Goal: Communication & Community: Answer question/provide support

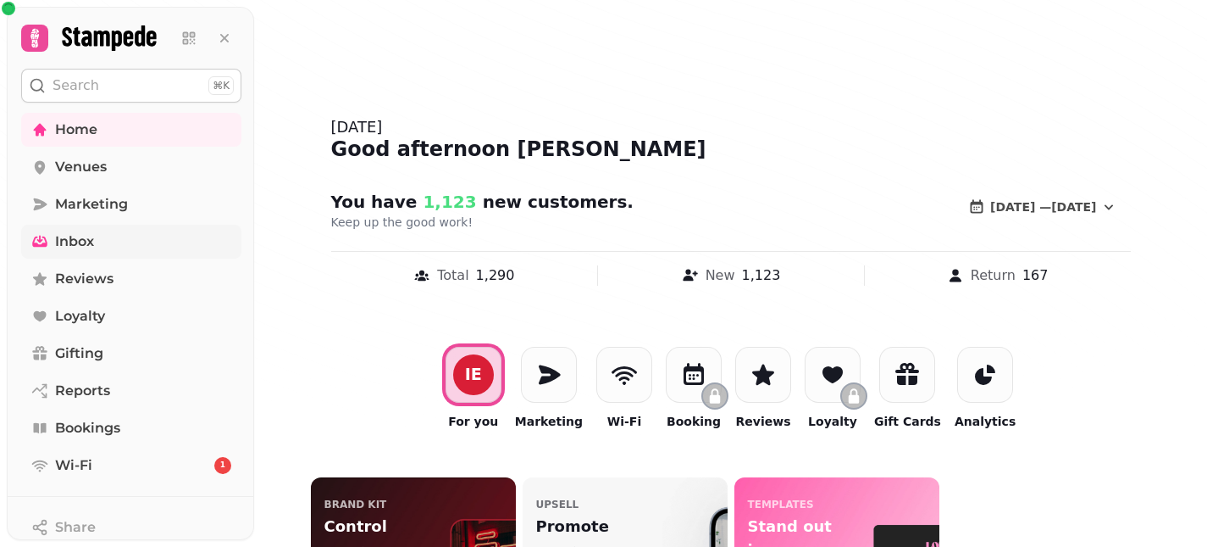
click at [108, 253] on link "Inbox" at bounding box center [131, 242] width 220 height 34
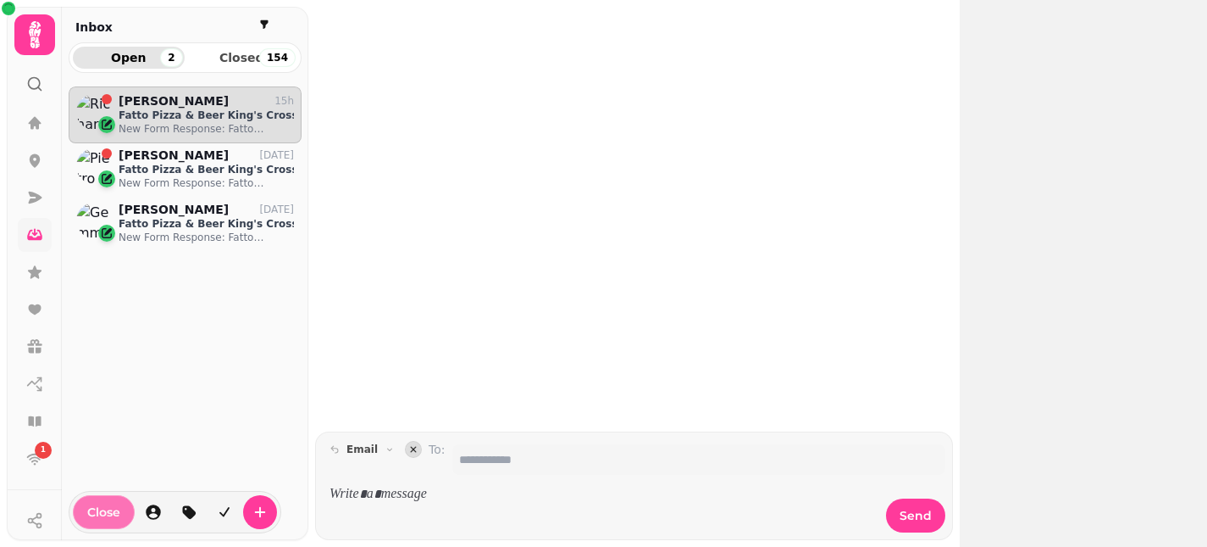
scroll to position [446, 233]
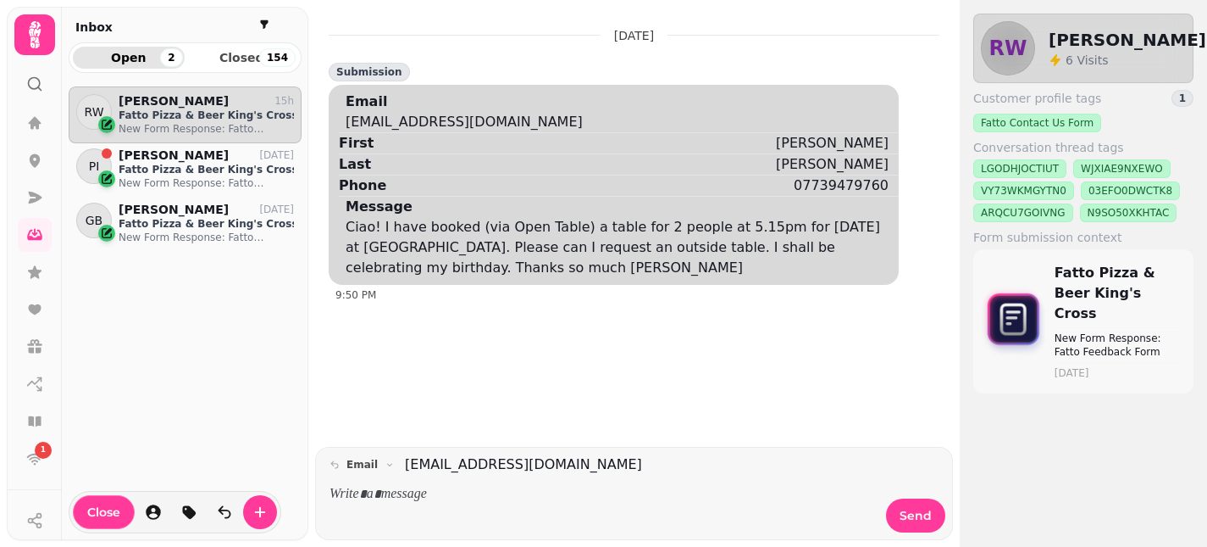
click at [416, 502] on p at bounding box center [603, 494] width 547 height 19
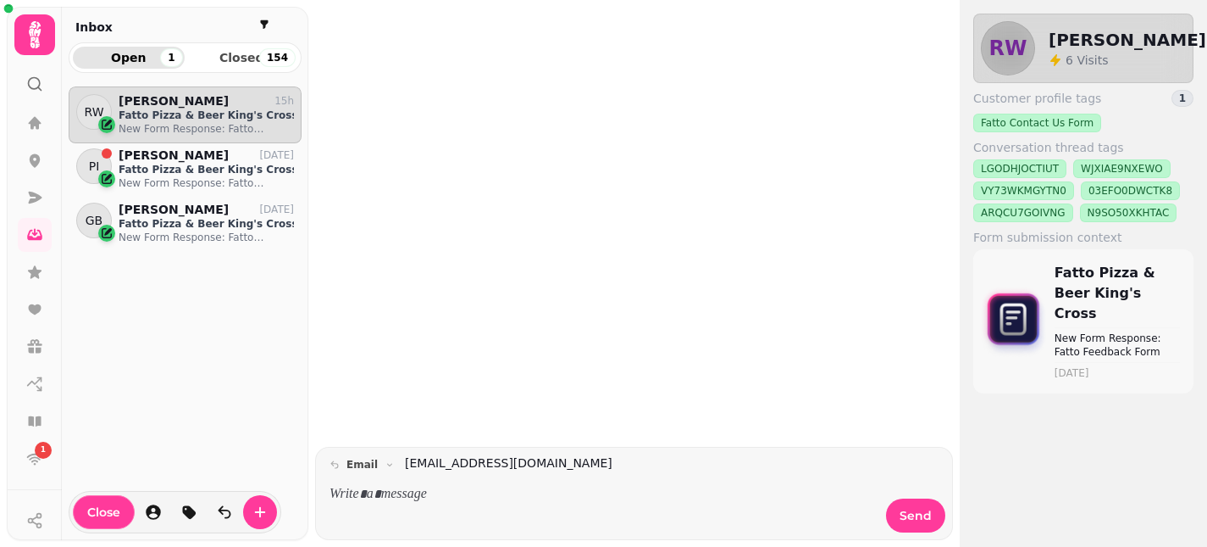
scroll to position [446, 233]
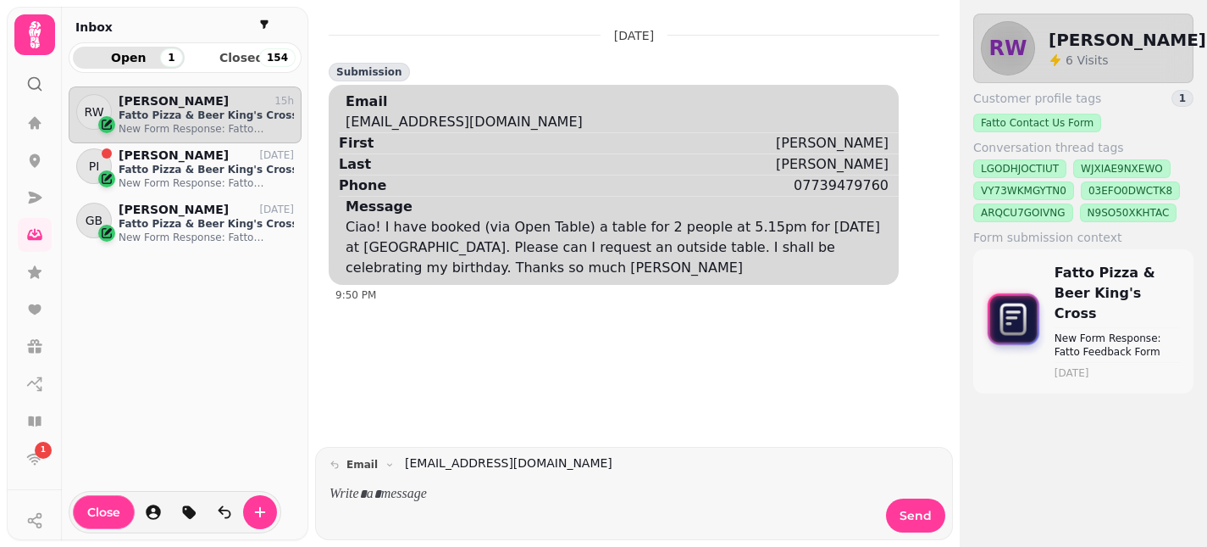
click at [399, 495] on p at bounding box center [603, 494] width 547 height 19
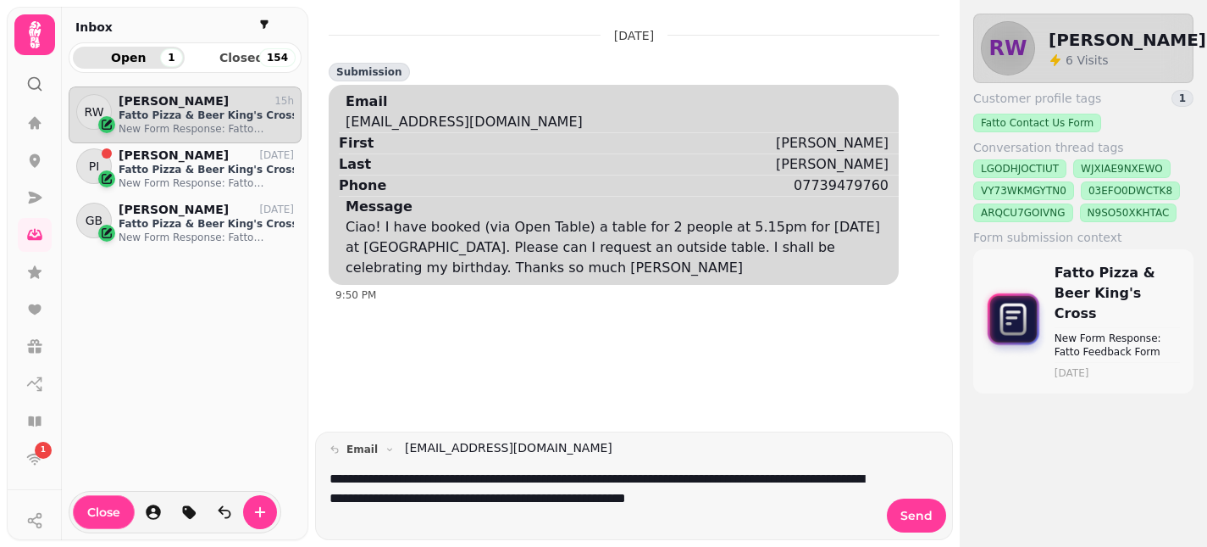
click at [507, 517] on p "**********" at bounding box center [603, 497] width 547 height 56
click at [468, 518] on p "**********" at bounding box center [603, 497] width 547 height 56
click at [472, 508] on p "**********" at bounding box center [603, 497] width 547 height 56
click at [731, 519] on p "**********" at bounding box center [603, 497] width 547 height 56
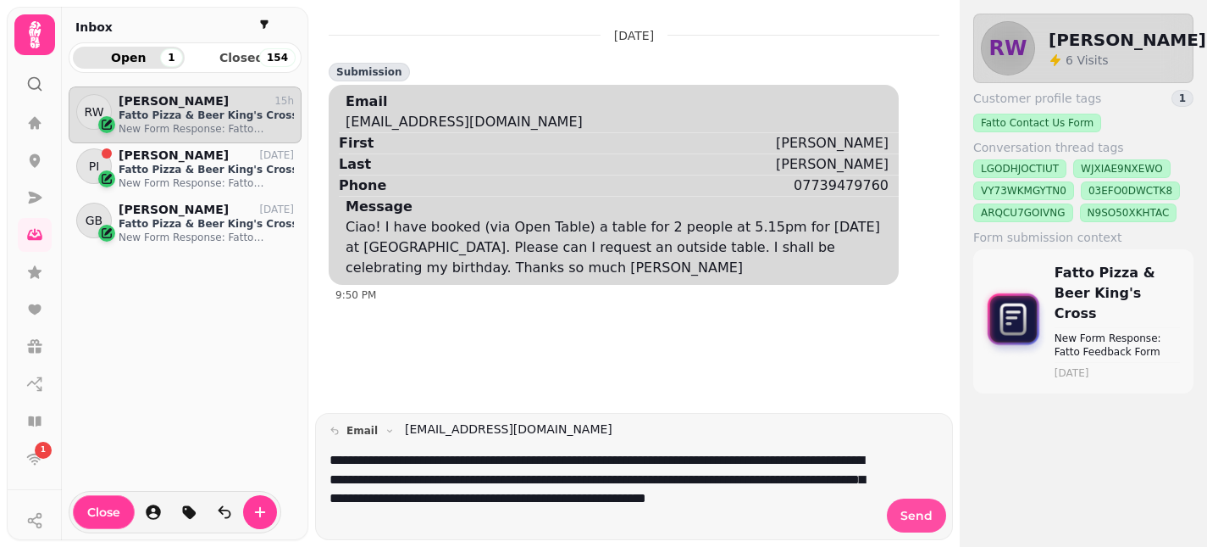
click at [919, 506] on button "Send" at bounding box center [916, 515] width 59 height 34
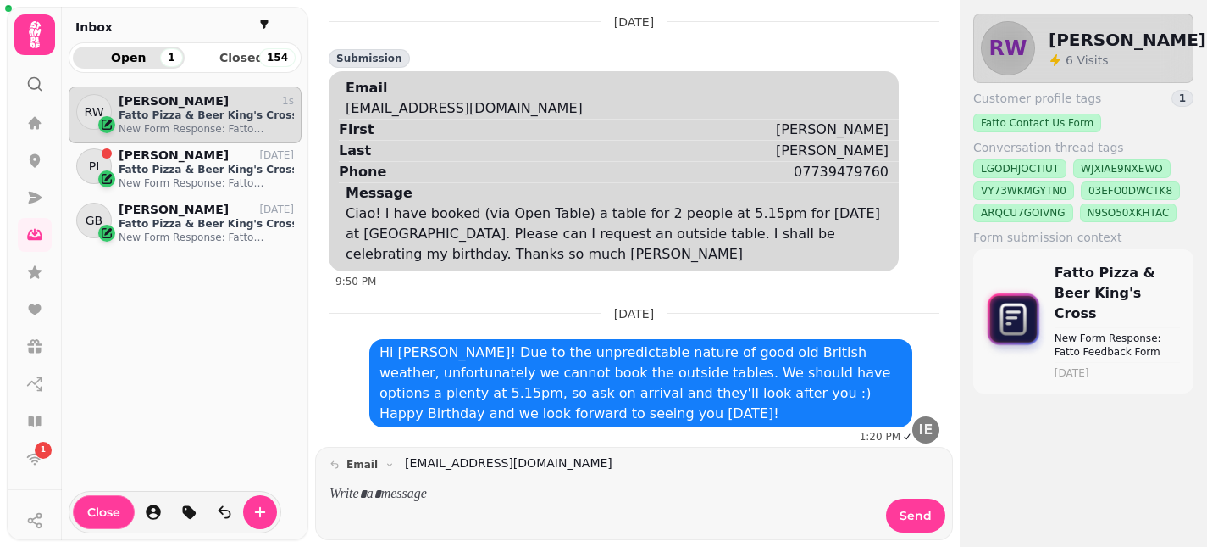
scroll to position [14, 0]
click at [103, 512] on span "Close" at bounding box center [103, 512] width 33 height 12
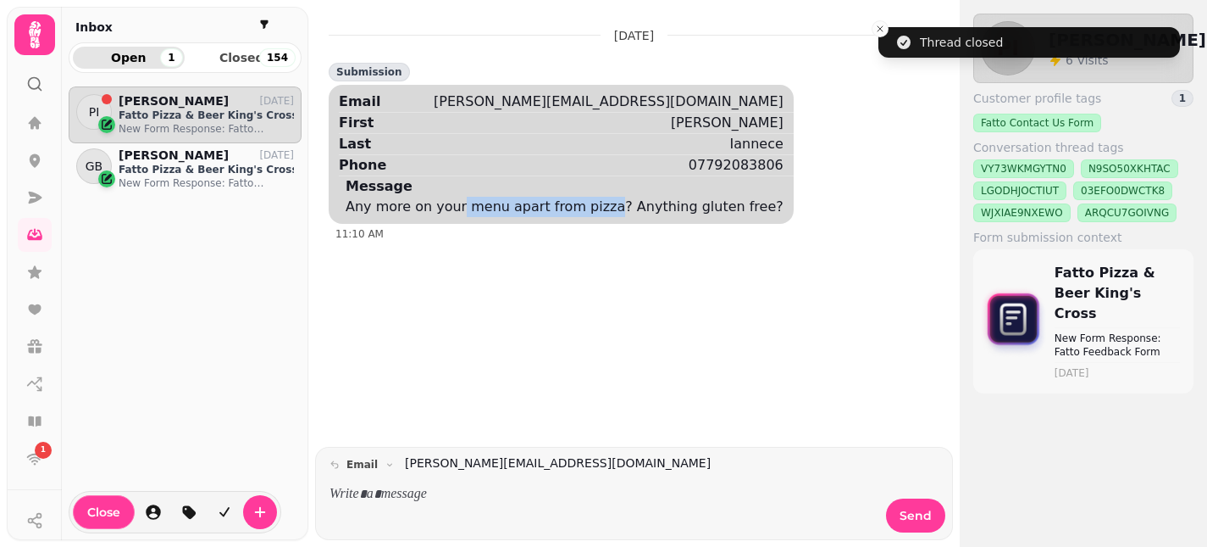
drag, startPoint x: 456, startPoint y: 210, endPoint x: 597, endPoint y: 210, distance: 141.5
click at [597, 210] on div "Any more on your menu apart from pizza? Anything gluten free?" at bounding box center [565, 207] width 438 height 20
click at [710, 221] on div "Email [PERSON_NAME][EMAIL_ADDRESS][DOMAIN_NAME] First [PERSON_NAME] [PERSON_NAM…" at bounding box center [561, 154] width 465 height 139
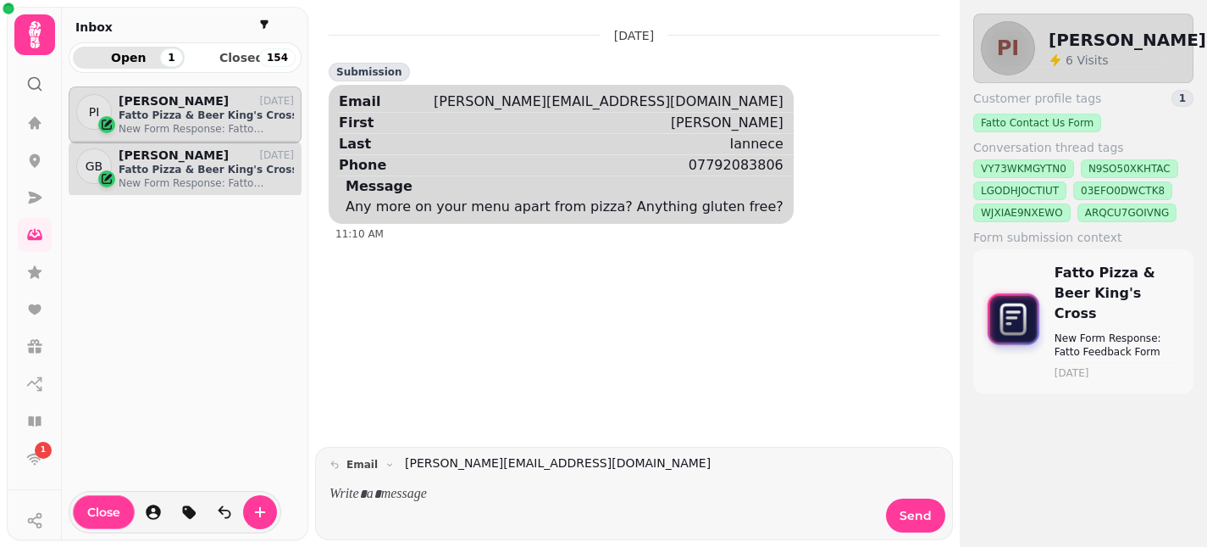
click at [209, 174] on p "Fatto Pizza & Beer King's Cross" at bounding box center [206, 170] width 175 height 14
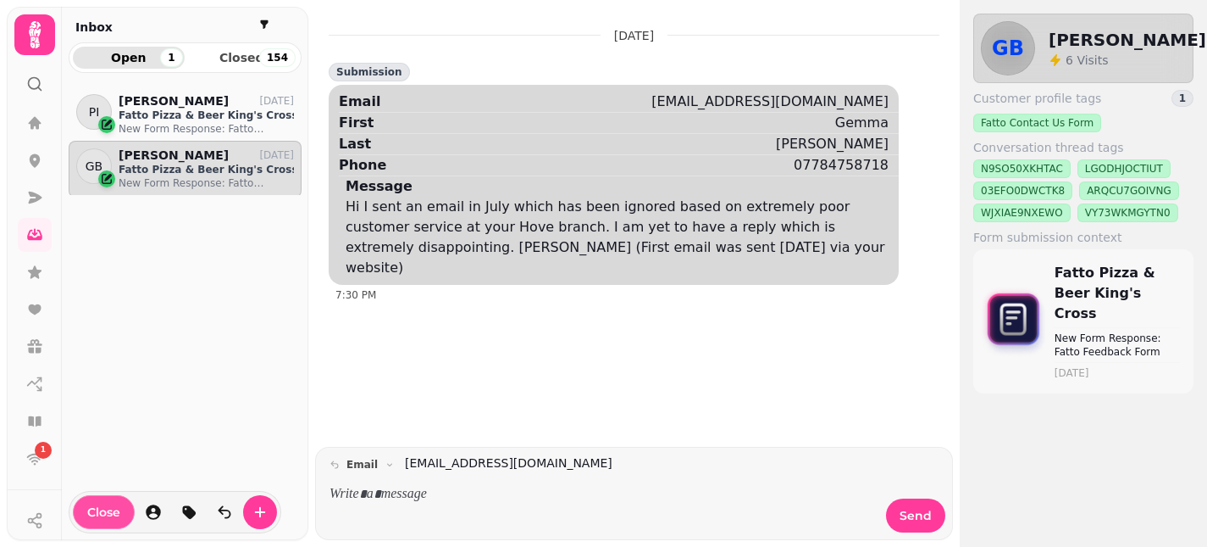
click at [101, 513] on span "Close" at bounding box center [103, 512] width 33 height 12
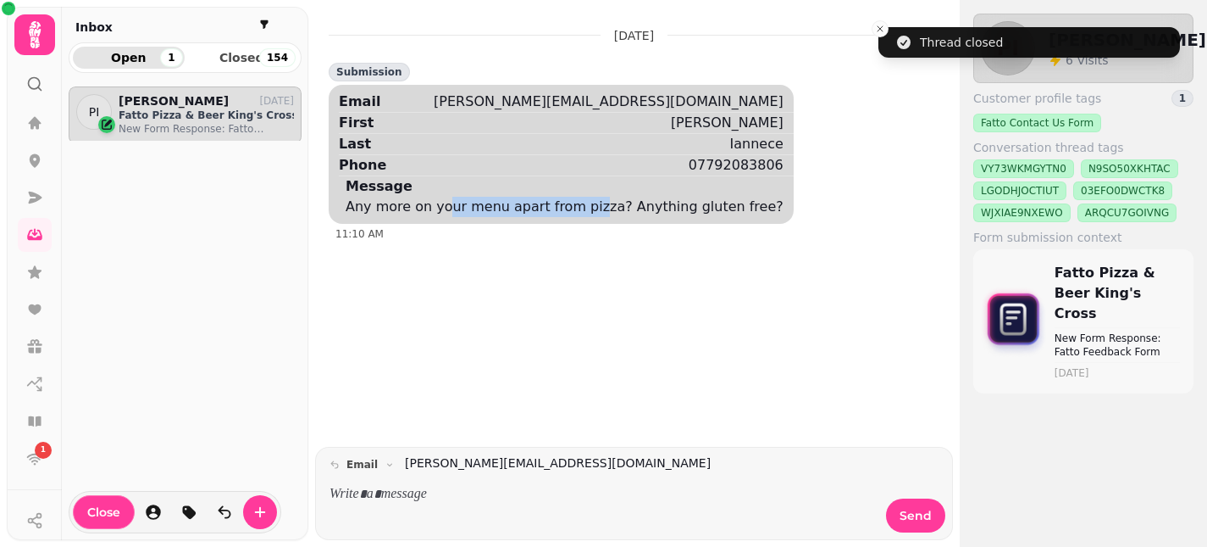
drag, startPoint x: 442, startPoint y: 208, endPoint x: 583, endPoint y: 208, distance: 140.7
click at [582, 208] on div "Any more on your menu apart from pizza? Anything gluten free?" at bounding box center [565, 207] width 438 height 20
click at [652, 213] on div "Any more on your menu apart from pizza? Anything gluten free?" at bounding box center [565, 207] width 438 height 20
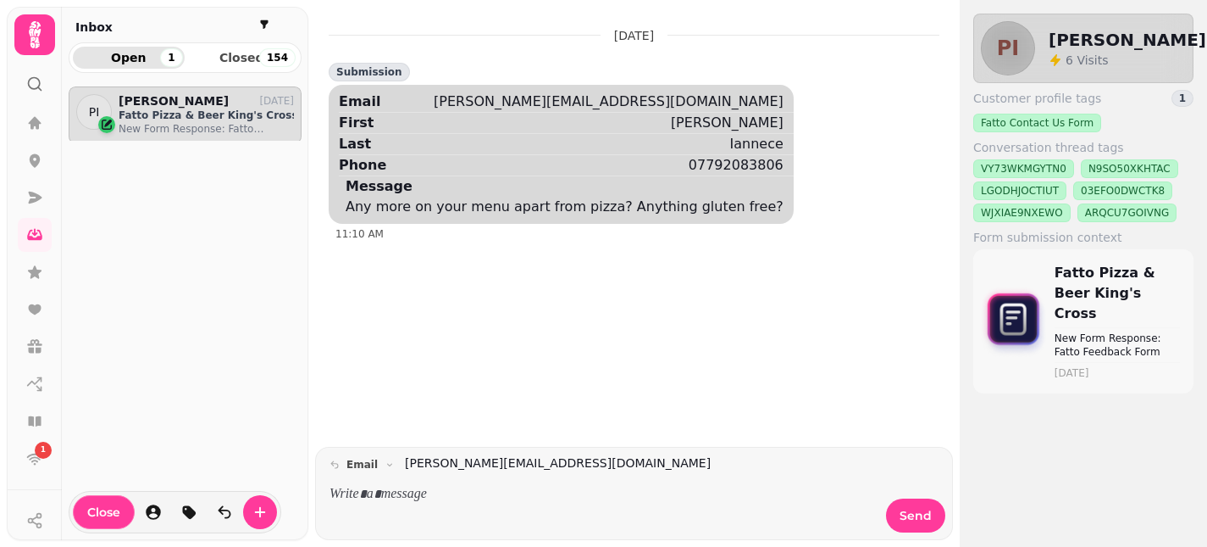
click at [391, 497] on p at bounding box center [603, 494] width 547 height 19
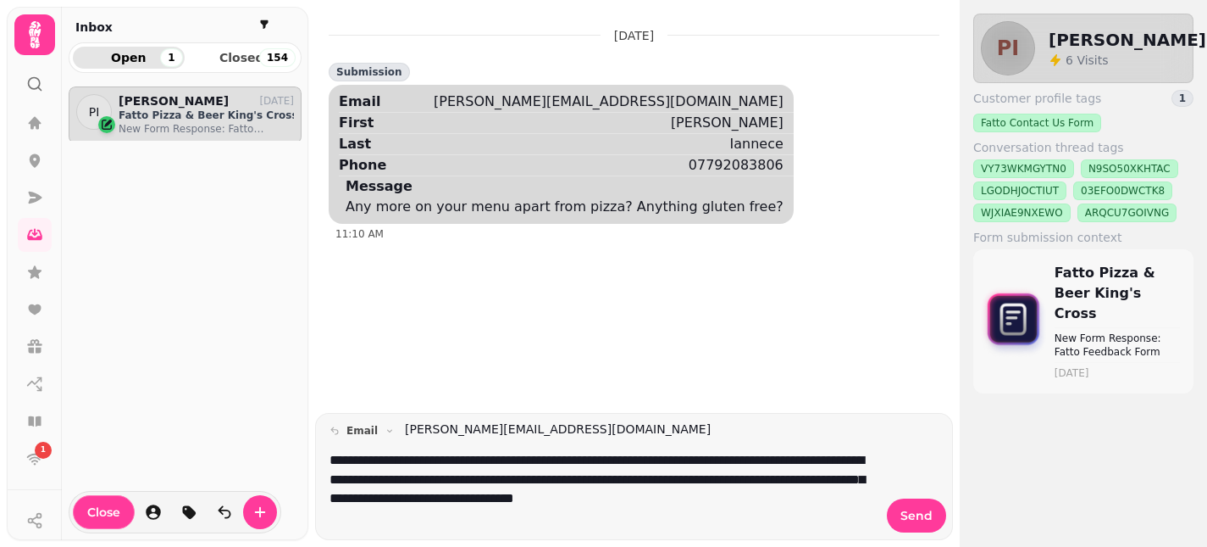
click at [551, 496] on p "**********" at bounding box center [603, 488] width 547 height 75
click at [448, 514] on p "**********" at bounding box center [603, 488] width 547 height 75
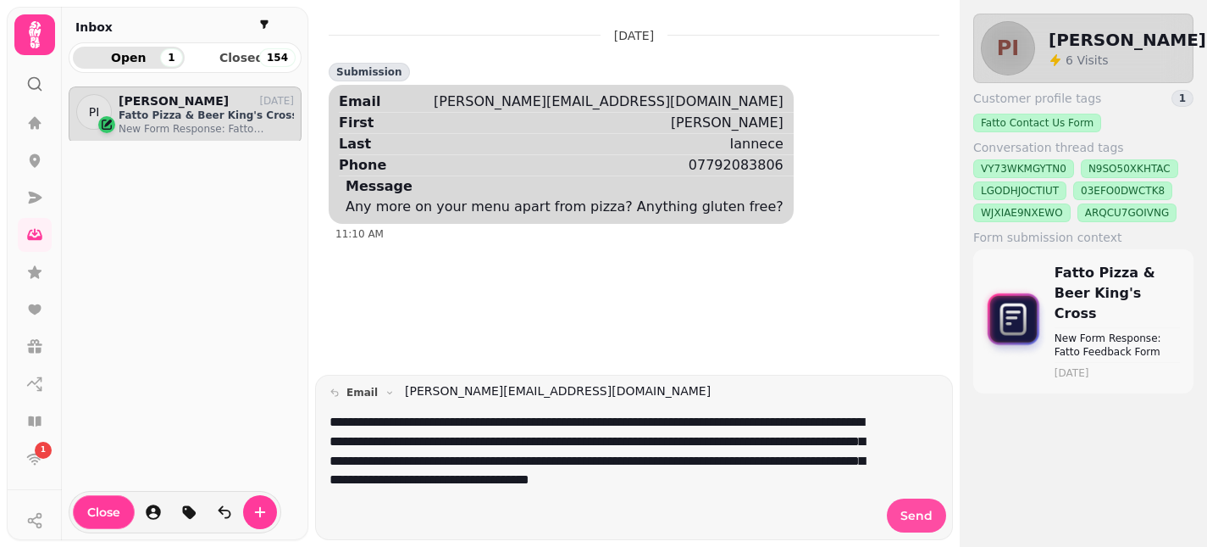
click at [905, 512] on span "Send" at bounding box center [917, 515] width 32 height 12
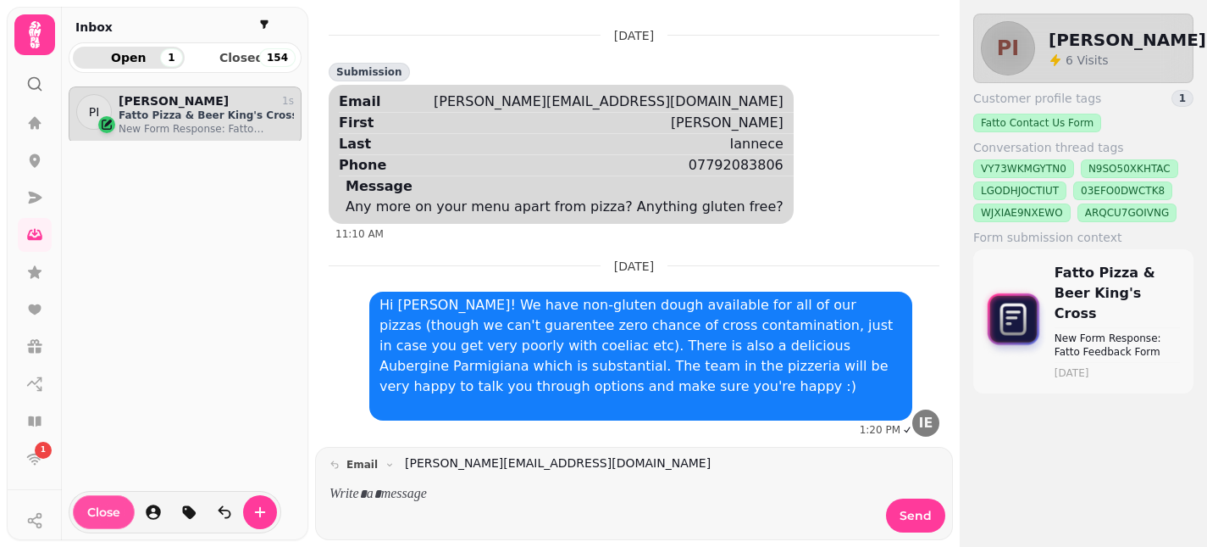
click at [98, 514] on span "Close" at bounding box center [103, 512] width 33 height 12
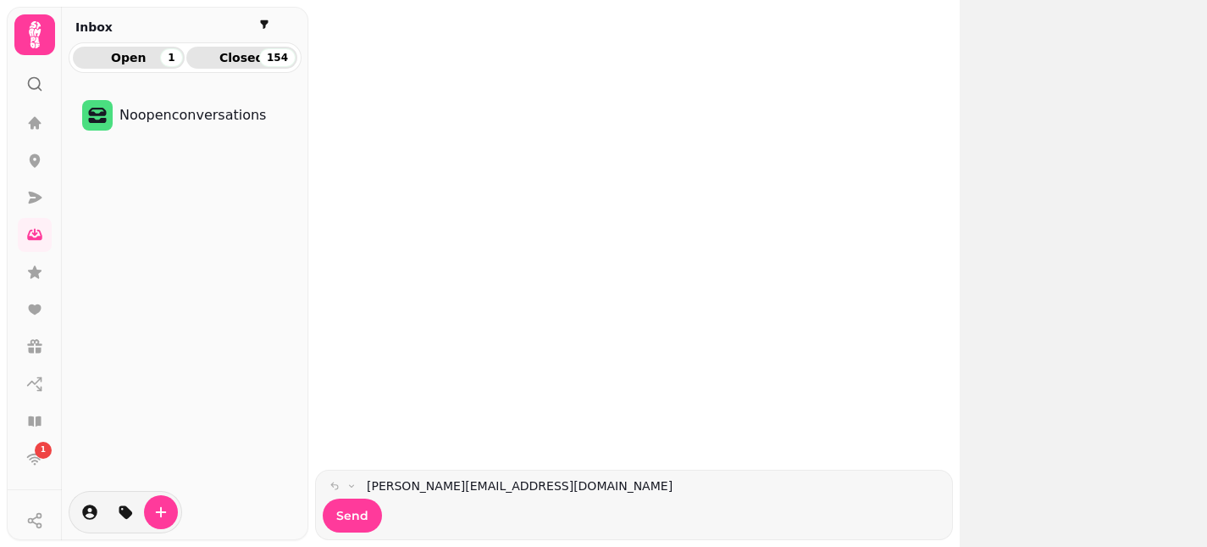
click at [249, 56] on span "Closed 154" at bounding box center [242, 58] width 85 height 12
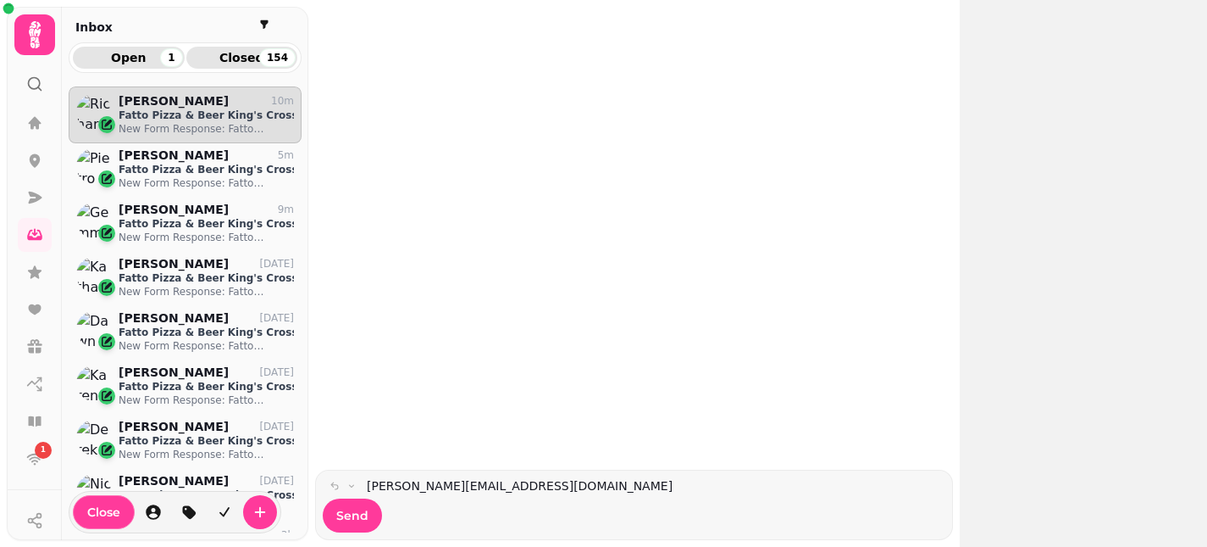
click at [147, 56] on span "Open 1" at bounding box center [128, 58] width 85 height 12
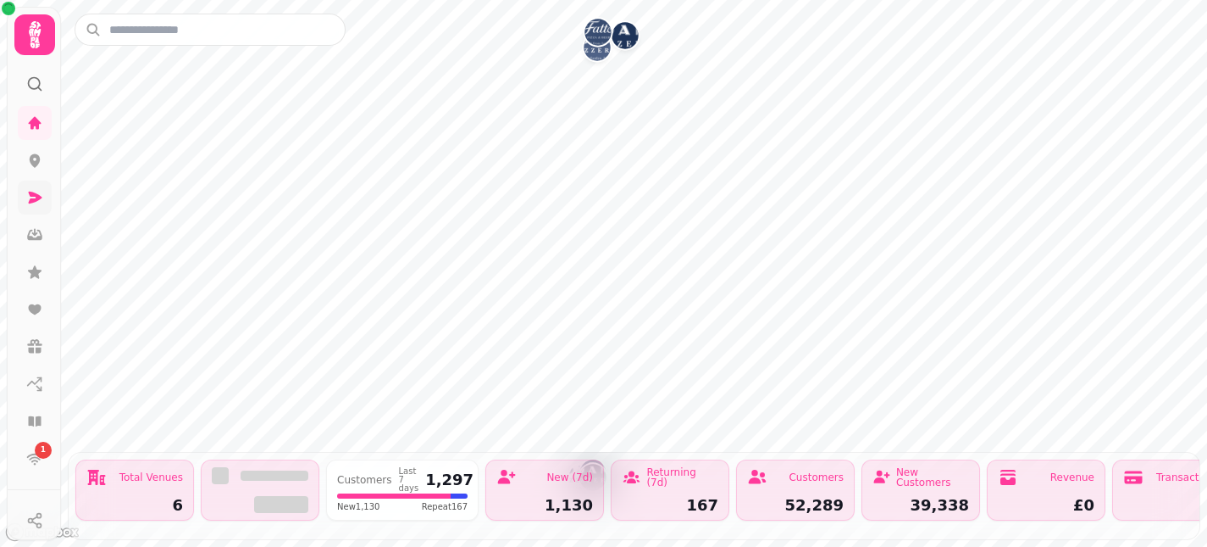
click at [33, 192] on icon at bounding box center [34, 197] width 17 height 17
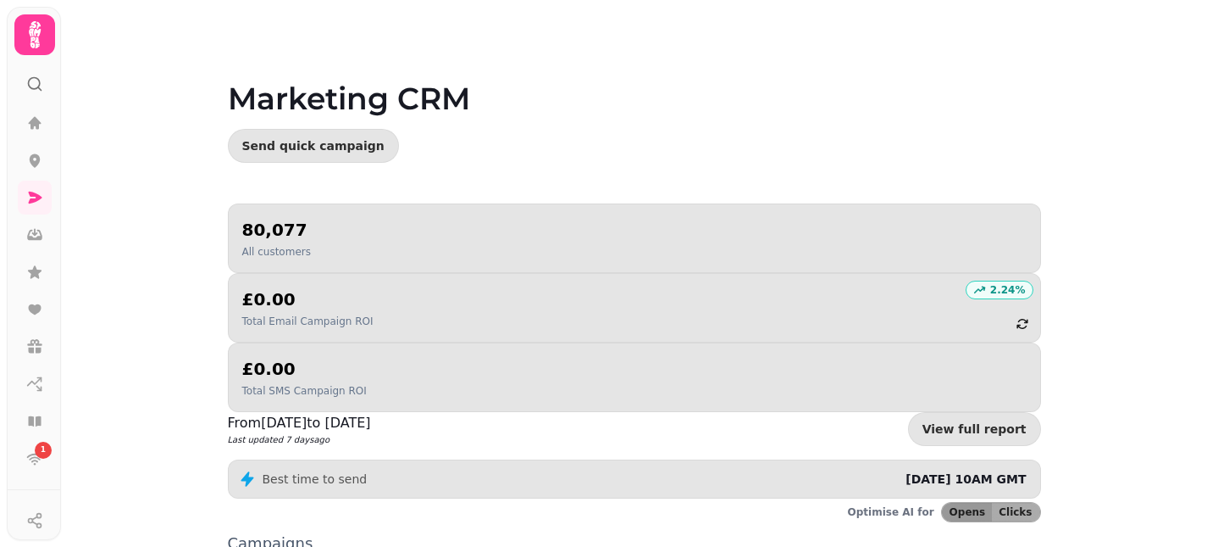
click at [333, 230] on div "80,077 All customers" at bounding box center [634, 238] width 785 height 41
click at [32, 119] on icon at bounding box center [35, 122] width 13 height 13
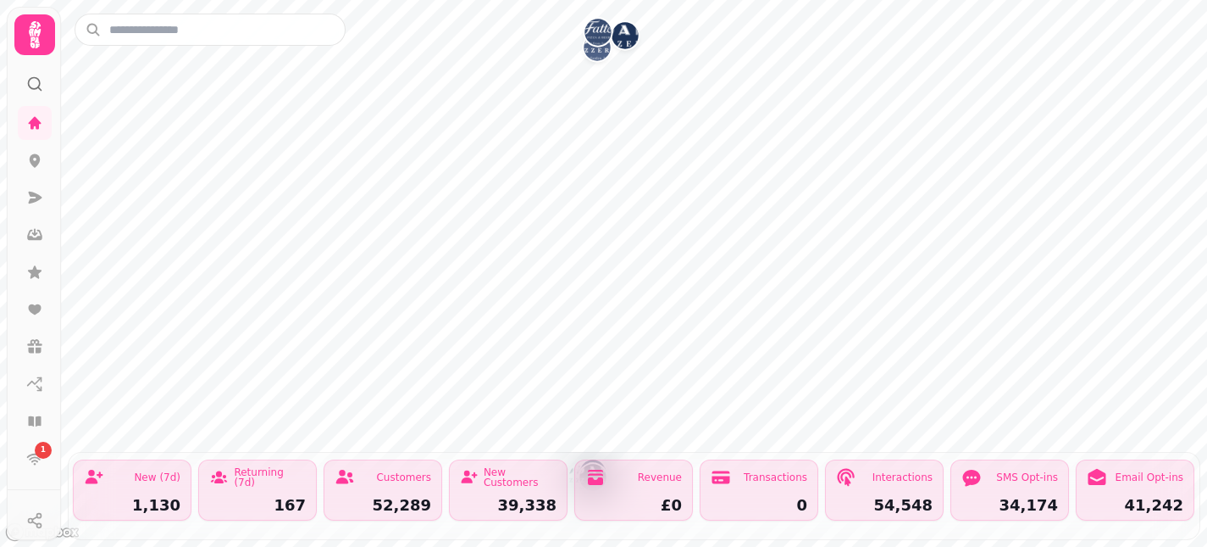
scroll to position [0, 414]
